Goal: Task Accomplishment & Management: Complete application form

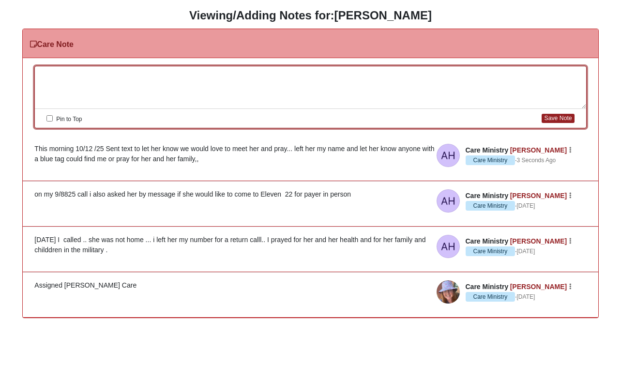
click at [77, 74] on div at bounding box center [310, 87] width 551 height 43
click at [77, 74] on div "Ms.Co" at bounding box center [310, 87] width 551 height 43
click at [77, 74] on div "Ms.Coronel" at bounding box center [310, 87] width 551 height 43
click at [77, 74] on div "Ms.Coronel got back to me via text and wrote ... I will be attending the onl" at bounding box center [310, 87] width 551 height 43
click at [270, 76] on div "Ms.Coronel igot back to me via text and wrote ... I will be attending the onl" at bounding box center [310, 87] width 551 height 43
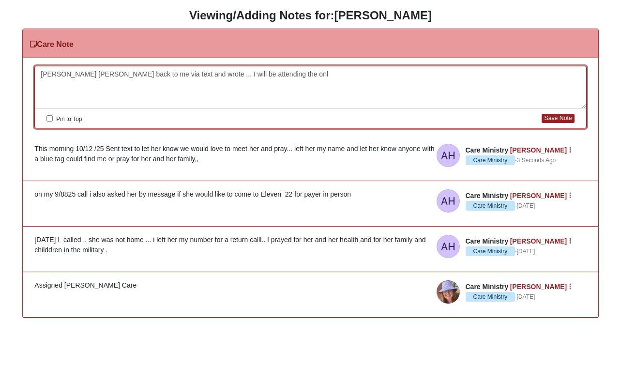
click at [261, 72] on div "Ms.Coronel igot back to me via text and wrote ... I will be attending the onl" at bounding box center [310, 87] width 551 height 43
click at [264, 75] on div "Ms.Coronel igot back to me via text and wrote ... I will be attending the onll" at bounding box center [310, 87] width 551 height 43
click at [263, 136] on article "Care Ministry Anita Hampson Care Ministry · 3 Seconds Ago Edit Watch Delete Thi…" at bounding box center [310, 158] width 575 height 45
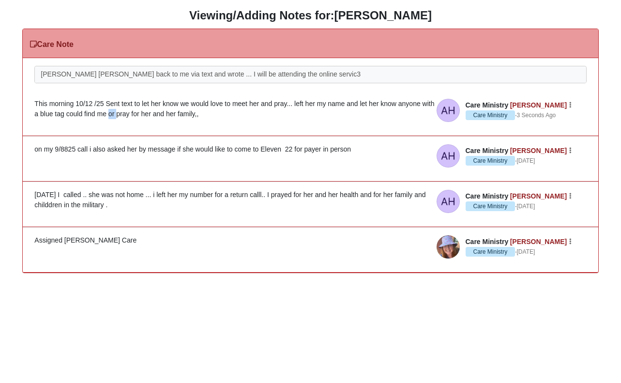
click at [263, 136] on li "Care Ministry Anita Hampson Care Ministry · 3 Seconds Ago Edit Watch Delete Thi…" at bounding box center [310, 113] width 575 height 45
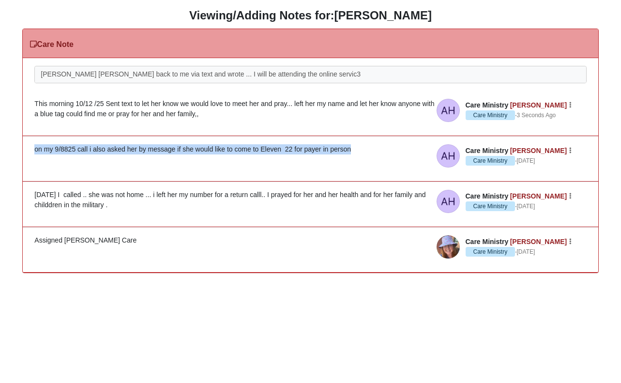
click at [263, 136] on li "Care Ministry Anita Hampson Care Ministry · 3 Days Ago Edit Watch Delete on my …" at bounding box center [310, 159] width 575 height 46
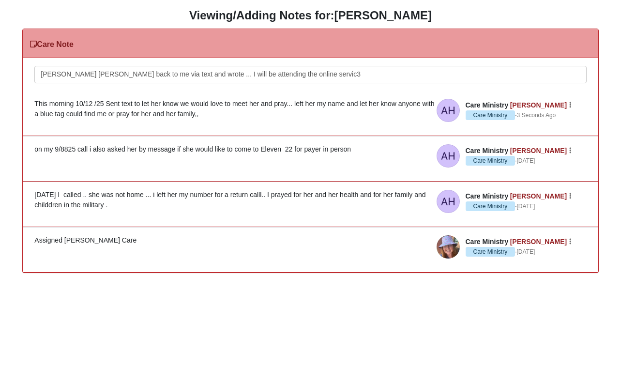
click at [315, 75] on div "Ms.Coronel igot back to me via text and wrote ... I will be attending the onlin…" at bounding box center [310, 87] width 551 height 43
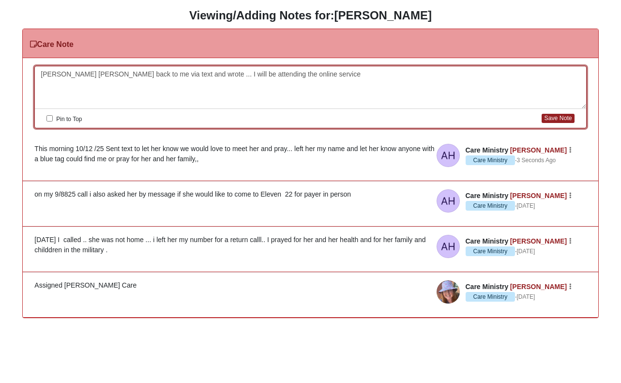
click at [315, 75] on div "Ms.Coronel igot back to me via text and wrote ... I will be attending the onlin…" at bounding box center [310, 87] width 551 height 43
click at [294, 71] on div "Ms.Coronel igot back to me via text and wrote ... I will be attending the onlin…" at bounding box center [310, 87] width 551 height 43
click at [332, 73] on div "Ms.Coronel igot back to me via text and wrote ... I will be attending the onlin…" at bounding box center [310, 87] width 551 height 43
click at [332, 75] on div "Ms.Coronel igot back to me via text and wrote ... I will be attending the onlin…" at bounding box center [310, 87] width 551 height 43
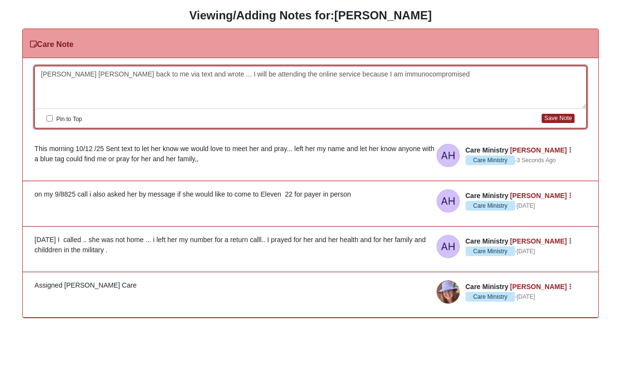
click at [332, 72] on div "Ms.Coronel igot back to me via text and wrote ... I will be attending the onlin…" at bounding box center [310, 87] width 551 height 43
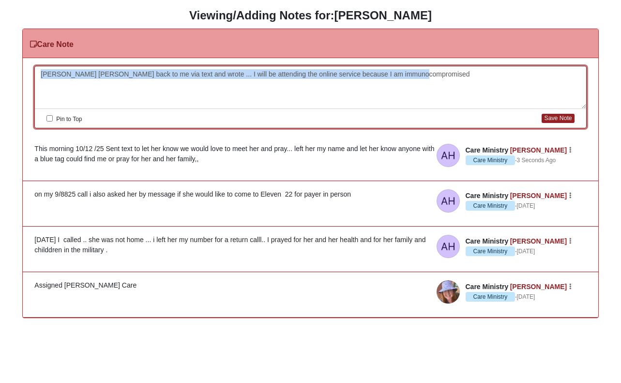
click at [332, 72] on div "Ms.Coronel igot back to me via text and wrote ... I will be attending the onlin…" at bounding box center [310, 87] width 551 height 43
click at [430, 79] on div "Ms.Coronel igot back to me via text and wrote ... I will be attending the onlin…" at bounding box center [310, 87] width 551 height 43
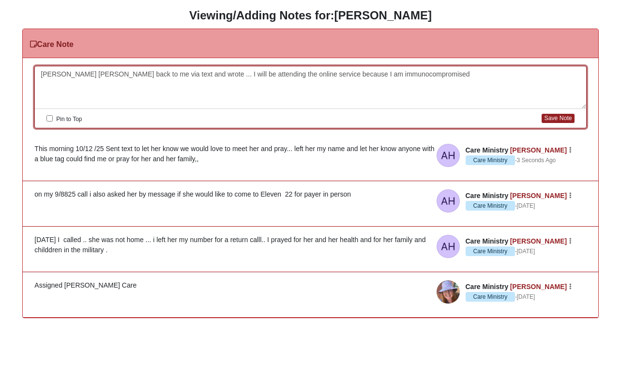
click at [323, 72] on div "Ms.Coronel igot back to me via text and wrote ... I will be attending the onlin…" at bounding box center [310, 87] width 551 height 43
click at [412, 73] on div "Ms.Coronel igot back to me via text and wrote ... I will be attending the onlin…" at bounding box center [310, 87] width 551 height 43
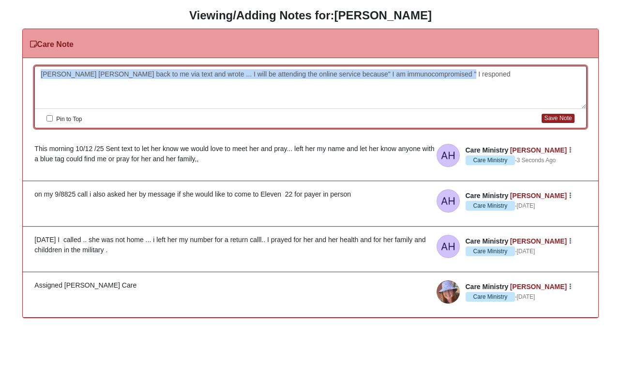
click at [412, 73] on div "Ms.Coronel igot back to me via text and wrote ... I will be attending the onlin…" at bounding box center [310, 87] width 551 height 43
click at [461, 73] on div "Ms.Coronel igot back to me via text and wrote ... I will be attending the onlin…" at bounding box center [310, 87] width 551 height 43
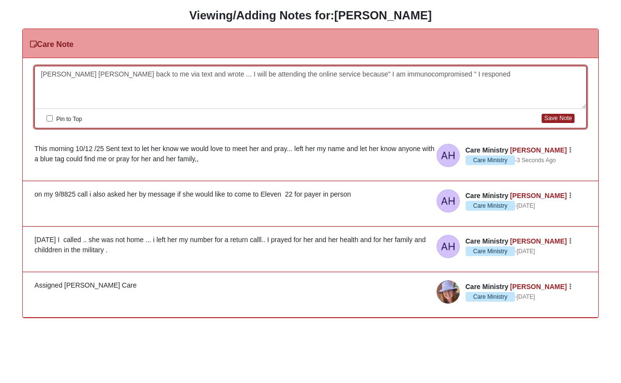
click at [461, 73] on div "Ms.Coronel igot back to me via text and wrote ... I will be attending the onlin…" at bounding box center [310, 87] width 551 height 43
click at [78, 72] on div "Ms.Coronel igot back to me via text and wrote ... I will be attending the onlin…" at bounding box center [310, 87] width 551 height 43
click at [185, 71] on div "Ms.Coronel got back to me via text and wrote ... I will be attending the online…" at bounding box center [310, 87] width 551 height 43
click at [579, 72] on div "Ms.Coronel got back to me via text and wrote ..." I will be attending the onlin…" at bounding box center [310, 87] width 551 height 43
click at [579, 73] on div "Ms.Coronel got back to me via text and wrote ..." I will be attending the onlin…" at bounding box center [310, 87] width 551 height 43
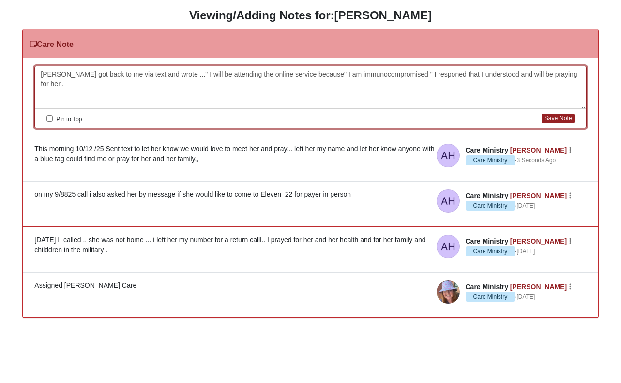
click at [73, 82] on div "Ms.Coronel got back to me via text and wrote ..." I will be attending the onlin…" at bounding box center [310, 87] width 551 height 43
click at [82, 111] on div "Pin to Top Save Note" at bounding box center [310, 118] width 551 height 19
click at [175, 85] on div "Ms.Coronel got back to me via text and wrote ..." I will be attending the onlin…" at bounding box center [310, 87] width 551 height 43
click at [546, 118] on button "Save Note" at bounding box center [558, 118] width 32 height 9
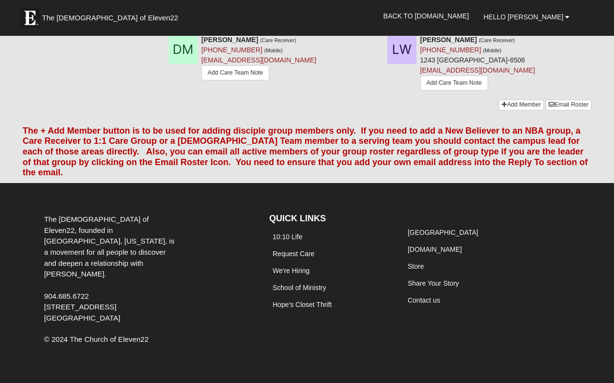
scroll to position [273, 0]
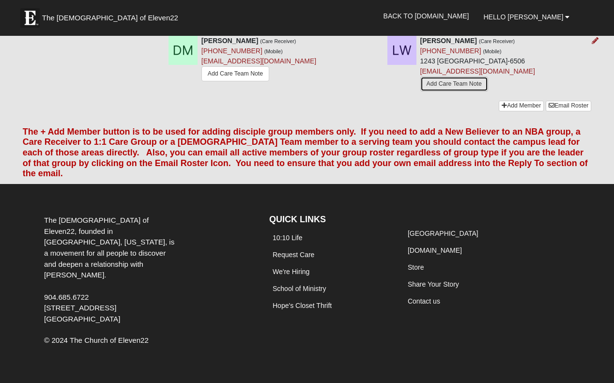
click at [420, 92] on link "Add Care Team Note" at bounding box center [454, 84] width 68 height 15
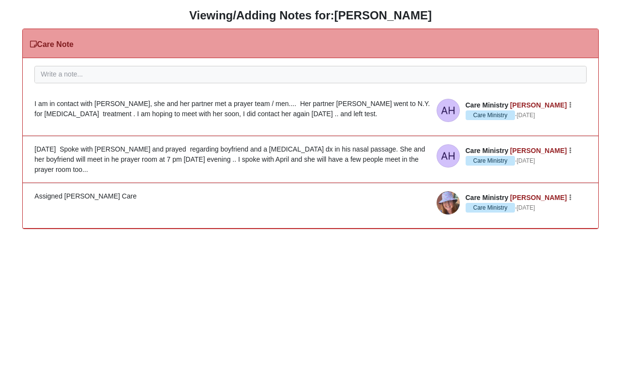
click at [176, 222] on article "Care Ministry April Terrell Care Ministry · 24 Days Ago Watch Assigned Anita Ha…" at bounding box center [310, 206] width 575 height 45
click at [140, 201] on div "Assigned Anita Hamson Care" at bounding box center [310, 196] width 552 height 10
click at [67, 76] on div at bounding box center [310, 87] width 551 height 43
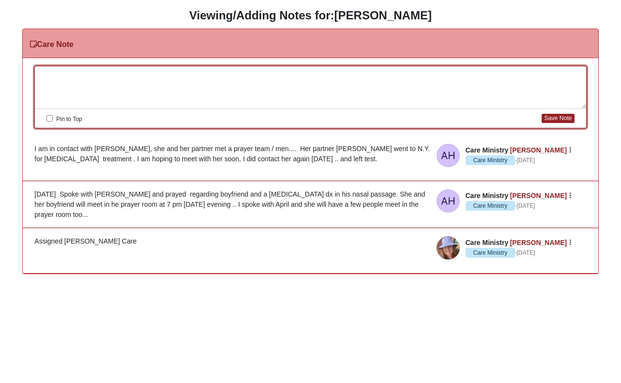
click at [67, 76] on div at bounding box center [310, 87] width 551 height 43
click at [91, 93] on div "I have been i" at bounding box center [310, 87] width 551 height 43
click at [91, 93] on div "I have been in contact with L" at bounding box center [310, 87] width 551 height 43
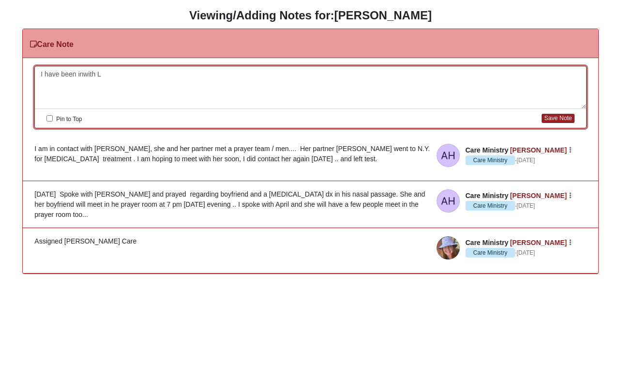
click at [93, 90] on div "I have been inwith L" at bounding box center [310, 87] width 551 height 43
click at [93, 90] on div "I have been inwit contact h L" at bounding box center [310, 87] width 551 height 43
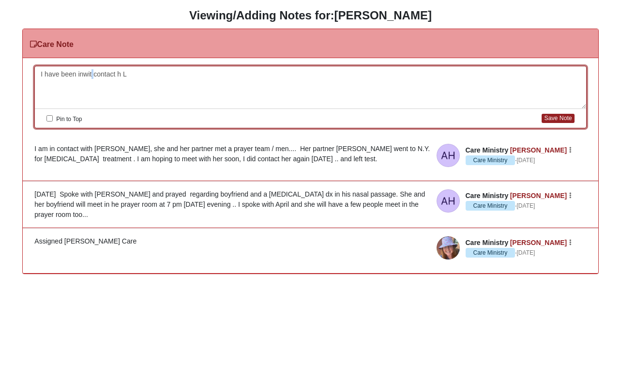
click at [93, 90] on div "I have been inwit contact h L" at bounding box center [310, 87] width 551 height 43
click at [93, 90] on div "I have been inw contact h L" at bounding box center [310, 87] width 551 height 43
click at [123, 76] on div "I have been inw contact h L" at bounding box center [310, 87] width 551 height 43
click at [122, 76] on div "I have been inw contact h L" at bounding box center [310, 87] width 551 height 43
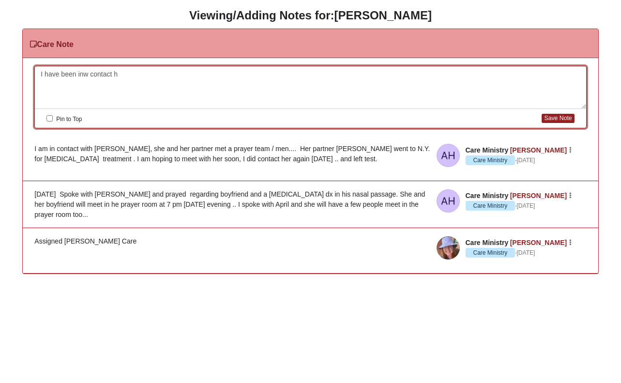
click at [122, 76] on div "I have been inw contact h" at bounding box center [310, 87] width 551 height 43
click at [122, 76] on div "I have been incontact wit Lydia.. last con" at bounding box center [310, 87] width 551 height 43
click at [83, 76] on div "I have been incontact .. last con" at bounding box center [310, 87] width 551 height 43
click at [113, 74] on div "I have been in contact .. last con" at bounding box center [310, 87] width 551 height 43
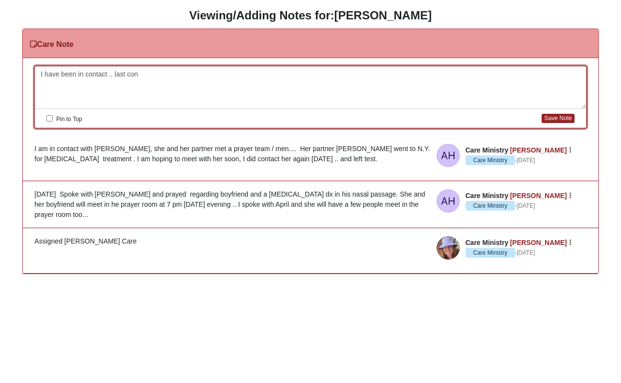
click at [138, 76] on div "I have been in contact .. last con" at bounding box center [310, 87] width 551 height 43
click at [138, 76] on div "I have been in contact .. Lydia" at bounding box center [310, 87] width 551 height 43
click at [152, 122] on div "Pin to Top Save Note" at bounding box center [310, 118] width 551 height 19
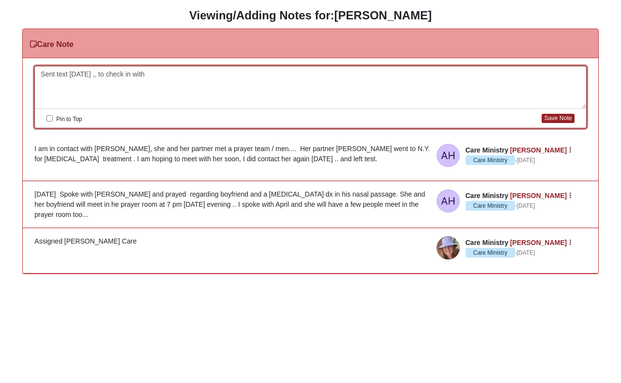
click at [145, 75] on div "Sent text today ,, to check in with" at bounding box center [310, 87] width 551 height 43
click at [554, 119] on button "Save Note" at bounding box center [558, 118] width 32 height 9
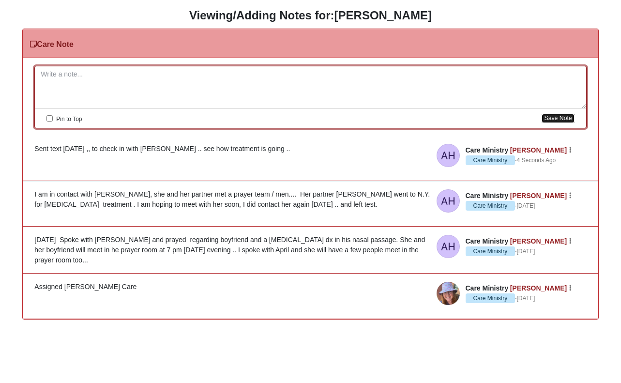
click at [542, 114] on button "Save Note" at bounding box center [558, 118] width 32 height 9
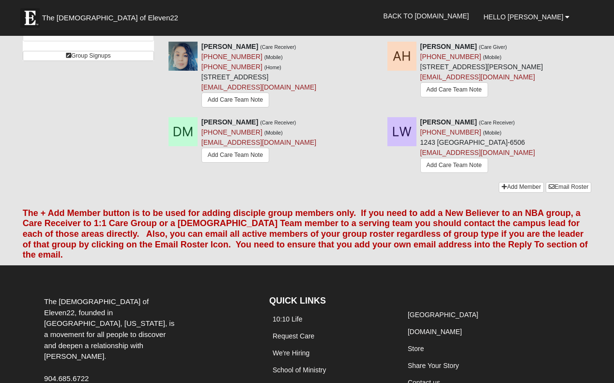
scroll to position [191, 0]
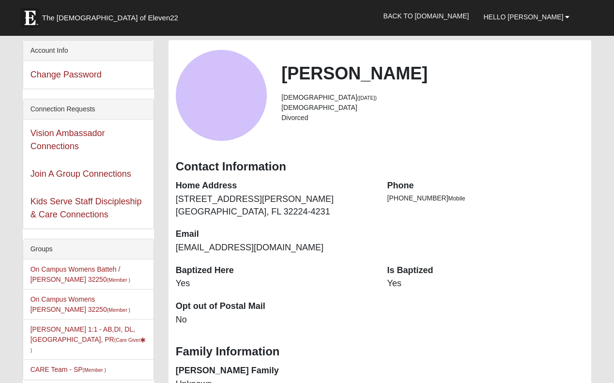
scroll to position [213, 0]
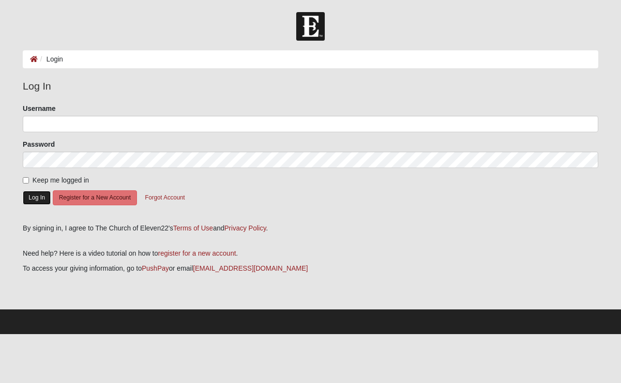
click at [38, 202] on button "Log In" at bounding box center [37, 198] width 28 height 14
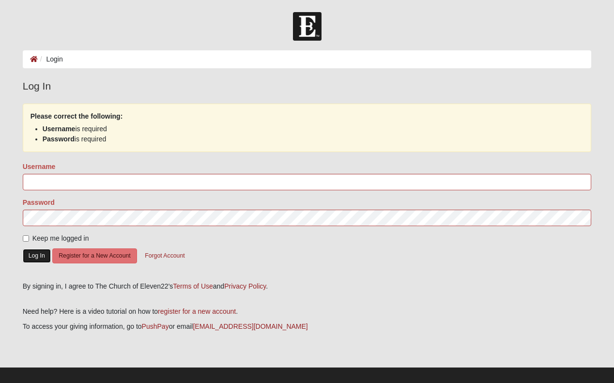
click at [44, 263] on button "Log In" at bounding box center [37, 256] width 28 height 14
click at [63, 190] on input "Username" at bounding box center [307, 182] width 569 height 16
type input "LaPorta"
click at [39, 263] on button "Log In" at bounding box center [37, 256] width 28 height 14
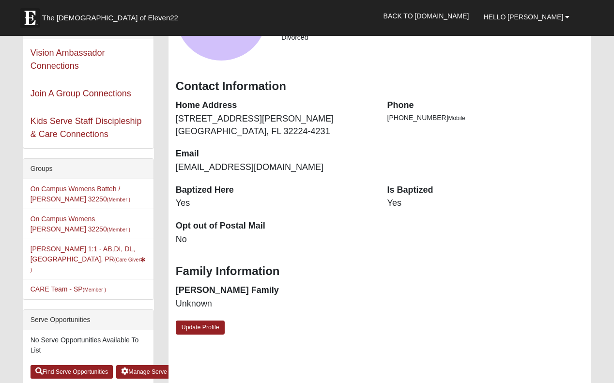
scroll to position [77, 0]
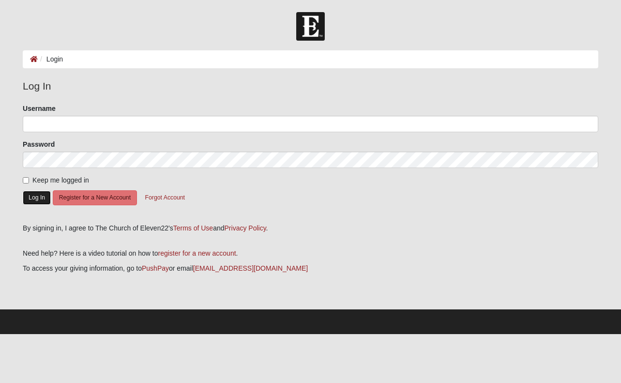
click at [39, 204] on button "Log In" at bounding box center [37, 198] width 28 height 14
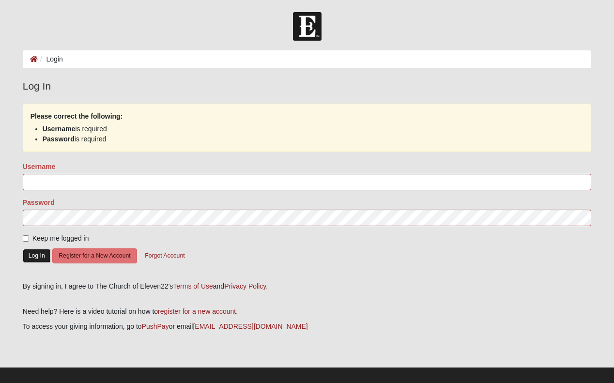
click at [38, 263] on button "Log In" at bounding box center [37, 256] width 28 height 14
click at [72, 189] on input "Username" at bounding box center [307, 182] width 569 height 16
type input "[PERSON_NAME]"
click at [39, 263] on button "Log In" at bounding box center [37, 256] width 28 height 14
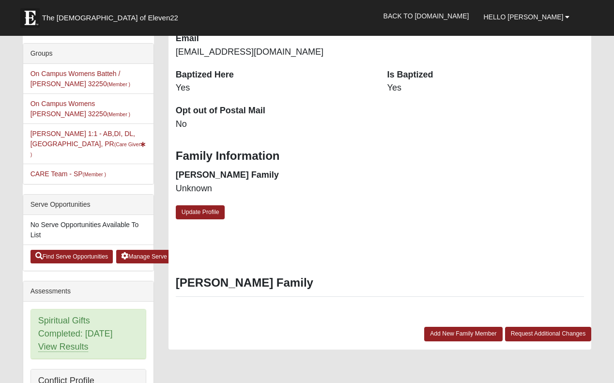
scroll to position [196, 0]
click at [67, 162] on li "Anita Hampson 1:1 - AB,DI, DL, MA, PR (Care Giver )" at bounding box center [88, 144] width 130 height 41
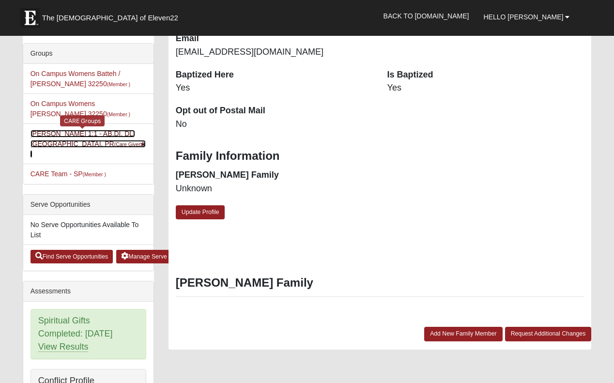
click at [67, 158] on link "[PERSON_NAME] 1:1 - AB,DI, DL, MA, PR (Care Giver )" at bounding box center [88, 144] width 115 height 28
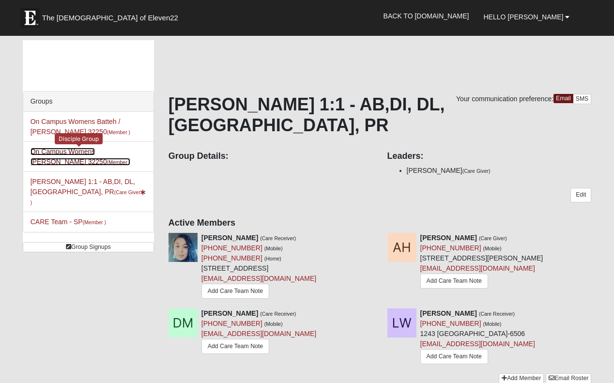
click at [71, 166] on link "On Campus Womens [PERSON_NAME] 32250 (Member )" at bounding box center [81, 157] width 100 height 18
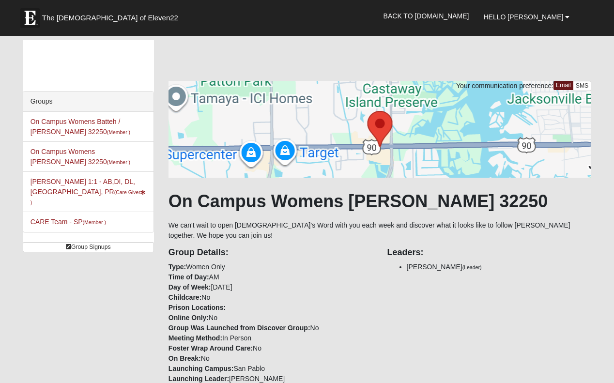
click at [61, 212] on li "[PERSON_NAME] 1:1 - AB,DI, DL, MA, PR (Care Giver )" at bounding box center [88, 191] width 130 height 41
click at [63, 226] on link "CARE Team - SP (Member )" at bounding box center [69, 222] width 76 height 8
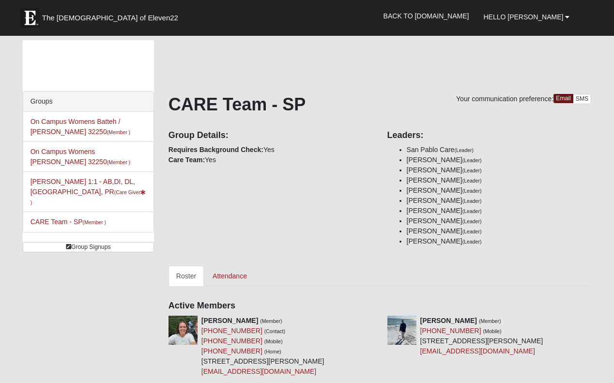
drag, startPoint x: 25, startPoint y: 0, endPoint x: 53, endPoint y: 239, distance: 239.9
click at [53, 232] on li "CARE Team - SP (Member )" at bounding box center [88, 222] width 130 height 20
click at [62, 232] on li "CARE Team - SP (Member )" at bounding box center [88, 222] width 130 height 20
click at [70, 212] on li "Anita Hampson 1:1 - AB,DI, DL, MA, PR (Care Giver ) CARE Groups" at bounding box center [88, 191] width 130 height 41
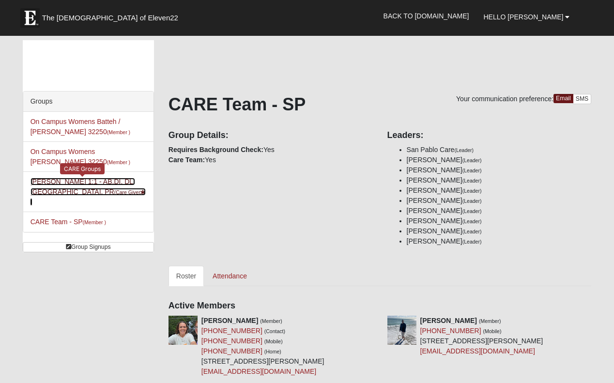
click at [63, 206] on link "Anita Hampson 1:1 - AB,DI, DL, MA, PR (Care Giver )" at bounding box center [88, 192] width 115 height 28
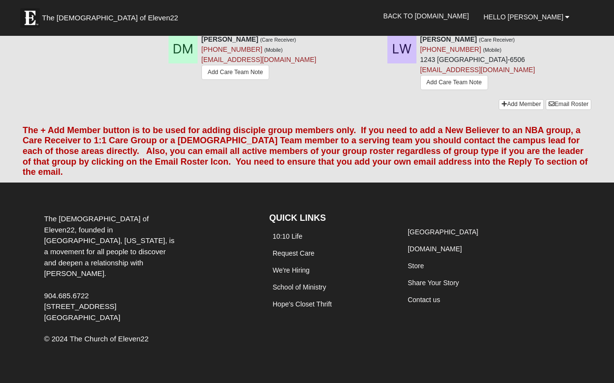
scroll to position [293, 0]
click at [427, 90] on link "Add Care Team Note" at bounding box center [454, 82] width 68 height 15
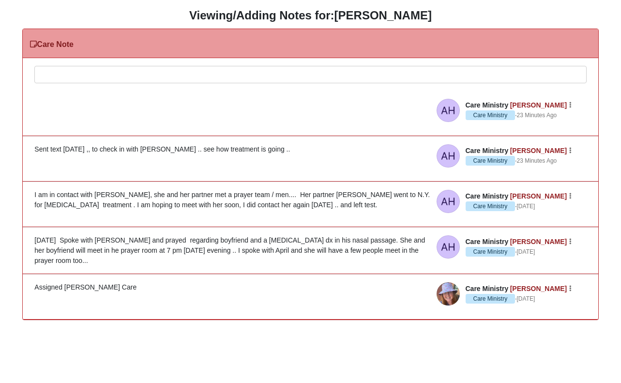
click at [94, 70] on div at bounding box center [310, 87] width 551 height 43
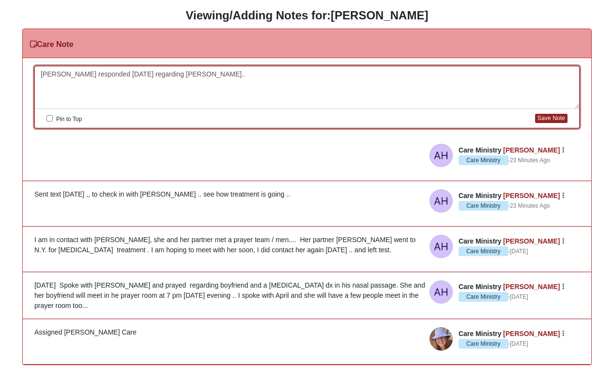
click at [94, 70] on div "[PERSON_NAME] responded [DATE] regarding [PERSON_NAME].." at bounding box center [307, 87] width 544 height 43
click at [94, 70] on div "Lydia responded today regarding Nicholas.." at bounding box center [307, 87] width 544 height 43
click at [94, 70] on div at bounding box center [307, 87] width 544 height 43
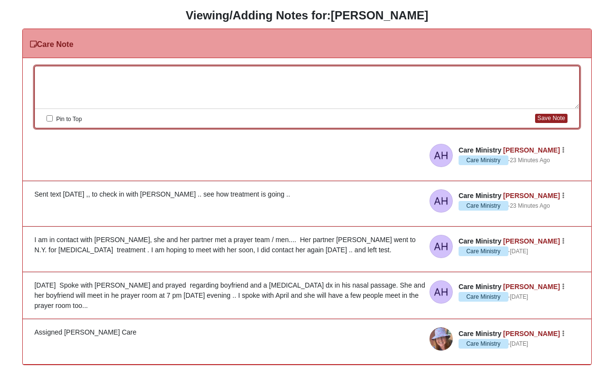
click at [94, 70] on div at bounding box center [307, 87] width 544 height 43
click at [94, 70] on div "Lydia responded.." at bounding box center [307, 87] width 544 height 43
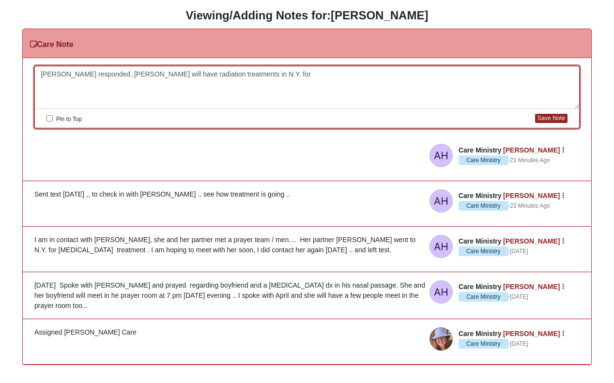
click at [94, 70] on div "Lydia responded..Nicholas will have radiation treatments in N.Y. for" at bounding box center [307, 87] width 544 height 43
click at [243, 74] on div "Lydia responded..Nicholas will have radiation treatments in N.Y. for" at bounding box center [307, 87] width 544 height 43
click at [244, 78] on div "Lydia responded..Nicholas will have radiation treatments in N.Y. for 6" at bounding box center [307, 87] width 544 height 43
click at [243, 76] on div "Lydia responded..Nicholas will have radiation treatments in N.Y. for weeks" at bounding box center [307, 87] width 544 height 43
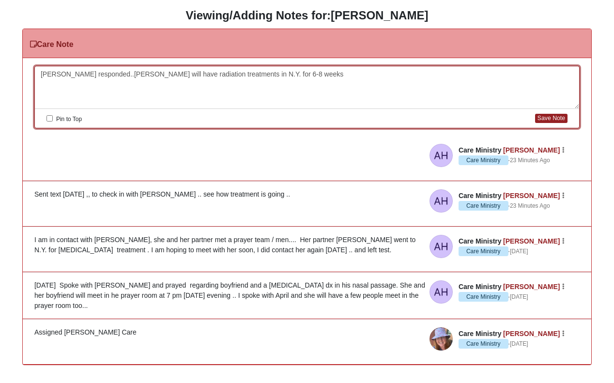
click at [287, 77] on div "Lydia responded..Nicholas will have radiation treatments in N.Y. for 6-8 weeks" at bounding box center [307, 87] width 544 height 43
click at [287, 77] on div "Lydia responded..Nicholas will have radiation treatments in N.Y. for 6-8 weeks …" at bounding box center [307, 87] width 544 height 43
click at [297, 73] on div "Lydia responded..Nicholas will have radiation treatments in N.Y. for 6-8 weeks …" at bounding box center [307, 87] width 544 height 43
click at [369, 75] on div "Lydia responded..Nicholas will have radiation treatments in N.Y. for 6-8 weeks …" at bounding box center [307, 87] width 544 height 43
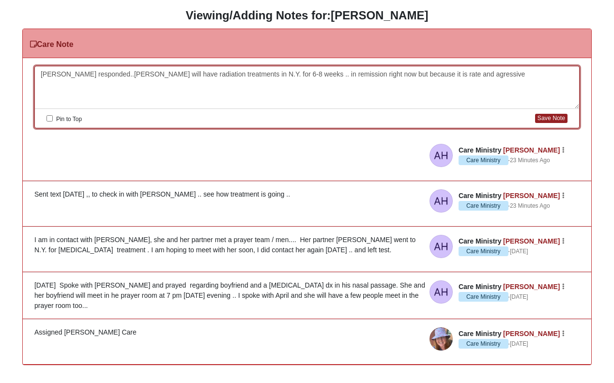
click at [370, 77] on div "Lydia responded..Nicholas will have radiation treatments in N.Y. for 6-8 weeks …" at bounding box center [307, 87] width 544 height 43
click at [456, 75] on div "Lydia responded..Nicholas will have radiation treatments in N.Y. for 6-8 weeks …" at bounding box center [307, 87] width 544 height 43
click at [489, 107] on div "Lydia responded..Nicholas will have radiation treatments in N.Y. for 6-8 weeks …" at bounding box center [307, 87] width 544 height 43
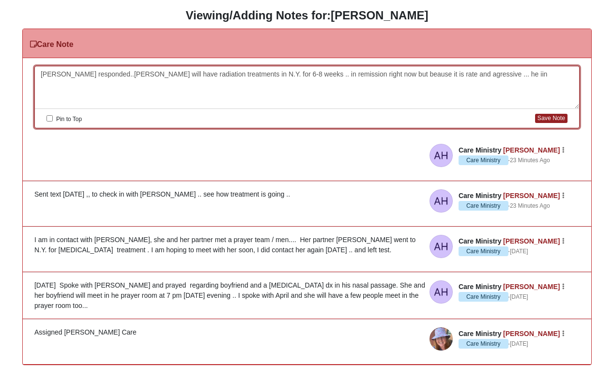
click at [489, 107] on div "Lydia responded..Nicholas will have radiation treatments in N.Y. for 6-8 weeks …" at bounding box center [307, 87] width 544 height 43
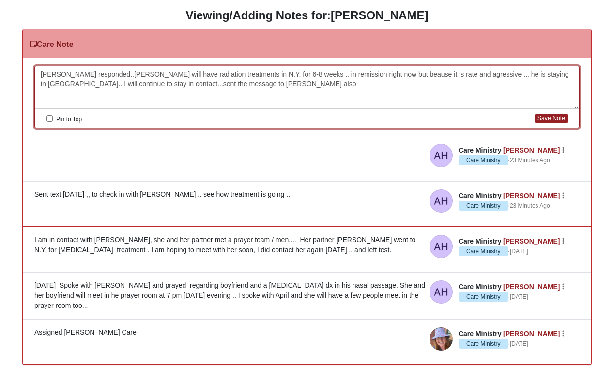
click at [156, 84] on div "Lydia responded..Nicholas will have radiation treatments in N.Y. for 6-8 weeks …" at bounding box center [307, 87] width 544 height 43
click at [547, 120] on button "Save Note" at bounding box center [551, 118] width 32 height 9
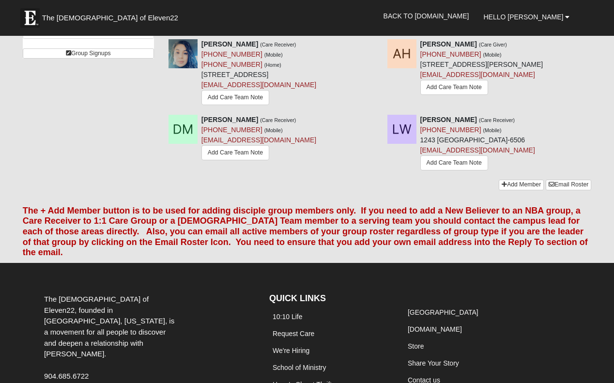
scroll to position [193, 0]
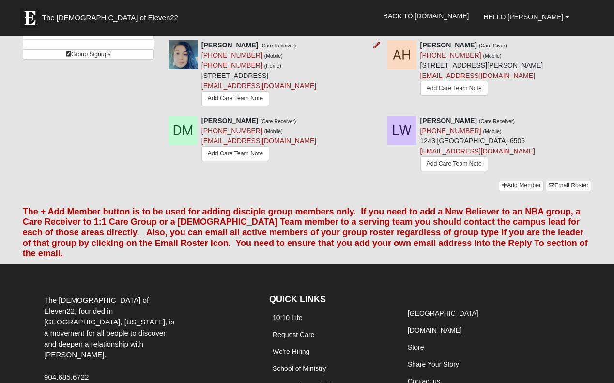
click at [180, 68] on img at bounding box center [183, 54] width 29 height 29
click at [201, 106] on link "Add Care Team Note" at bounding box center [235, 98] width 68 height 15
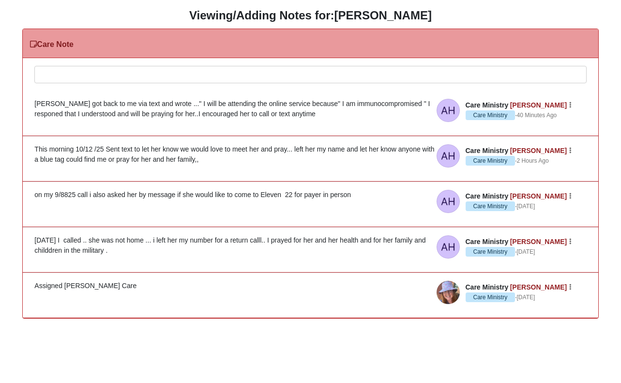
click at [62, 73] on div at bounding box center [310, 87] width 551 height 43
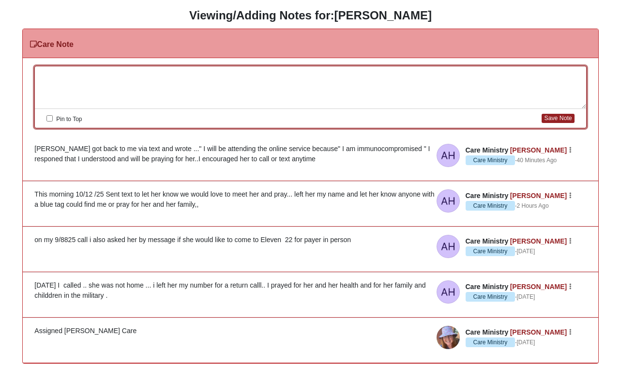
click at [62, 73] on div at bounding box center [310, 87] width 551 height 43
click at [542, 118] on button "Save Note" at bounding box center [558, 118] width 32 height 9
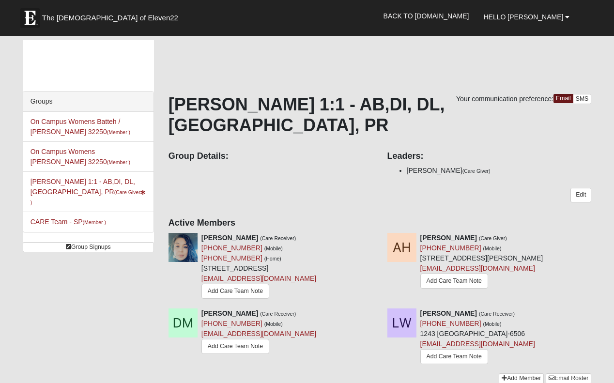
scroll to position [193, 0]
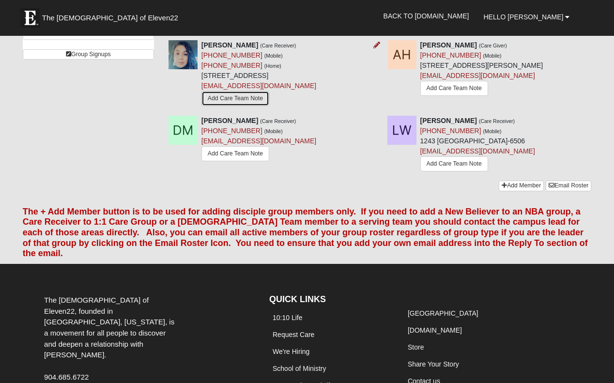
click at [201, 106] on link "Add Care Team Note" at bounding box center [235, 98] width 68 height 15
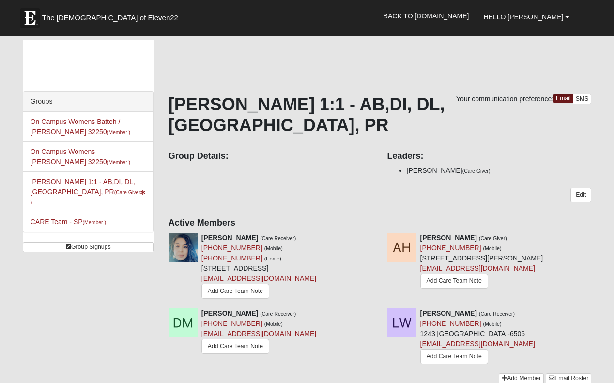
scroll to position [193, 0]
